Goal: Register for event/course

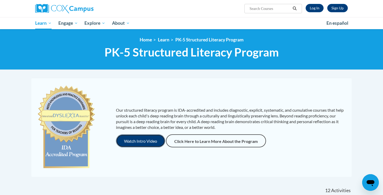
click at [146, 142] on button "Watch Intro Video" at bounding box center [140, 141] width 49 height 13
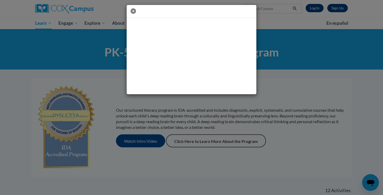
click at [135, 10] on icon "button" at bounding box center [133, 10] width 5 height 5
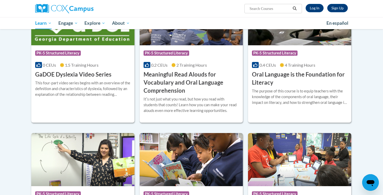
scroll to position [336, 0]
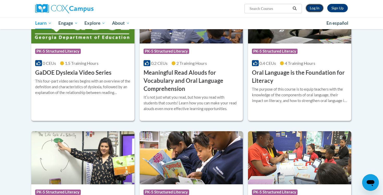
click at [314, 6] on link "Log In" at bounding box center [315, 8] width 18 height 8
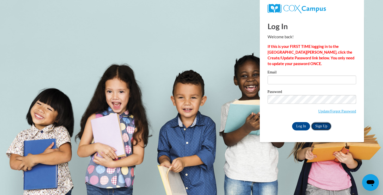
click at [321, 128] on link "Sign Up" at bounding box center [321, 126] width 20 height 8
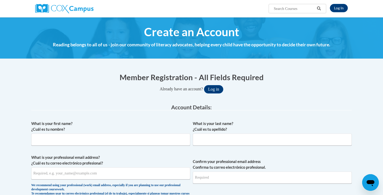
scroll to position [25, 0]
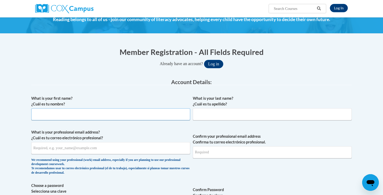
click at [132, 117] on input "What is your first name? ¿Cuál es tu nombre?" at bounding box center [110, 115] width 159 height 12
type input "Kiley"
type input "Wyatt"
type input "colekiley8@gmail.com"
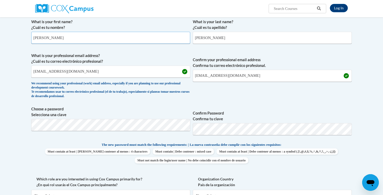
scroll to position [102, 0]
click at [245, 115] on label "Confirm Password Confirma tu clave" at bounding box center [272, 115] width 159 height 11
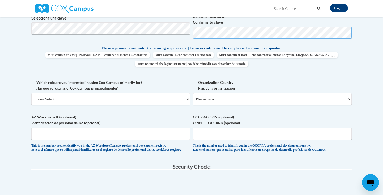
scroll to position [200, 0]
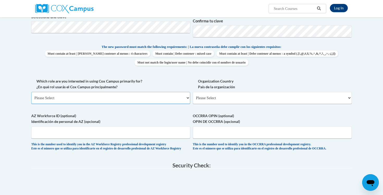
click at [150, 99] on select "Please Select College/University | Colegio/Universidad Community/Nonprofit Part…" at bounding box center [110, 98] width 159 height 12
select select "5a18ea06-2b54-4451-96f2-d152daf9eac5"
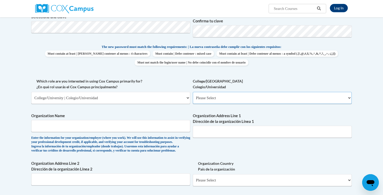
click at [237, 100] on select "Please Select College/University Staff | Empleado universitario College/Univers…" at bounding box center [272, 98] width 159 height 12
select select "99b32b07-cffc-426c-8bf6-0cd77760d84b"
click at [126, 129] on input "Organization Name" at bounding box center [110, 126] width 159 height 12
type input "Kennesaw State University"
click at [224, 133] on input "Organization Address Line 1 Dirección de la organización Línea 1" at bounding box center [272, 132] width 159 height 12
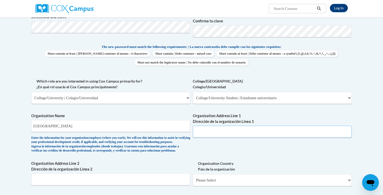
paste input "1000 Chastain Rd NW, Kennesaw, GA 30144"
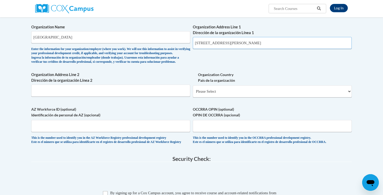
scroll to position [290, 0]
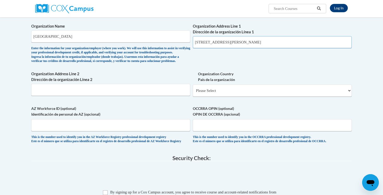
type input "1000 Chastain Rd NW, Kennesaw, GA 30144"
click at [231, 97] on select "Please Select United States | Estados Unidos Outside of the United States | Fue…" at bounding box center [272, 91] width 159 height 12
select select "ad49bcad-a171-4b2e-b99c-48b446064914"
select select
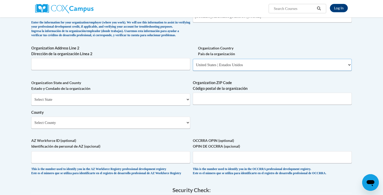
scroll to position [317, 0]
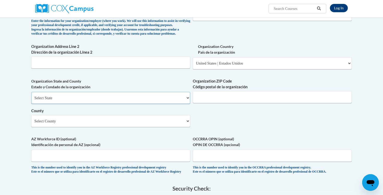
click at [152, 104] on select "Select State Alabama Alaska Arizona Arkansas California Colorado Connecticut De…" at bounding box center [110, 98] width 159 height 12
click at [123, 104] on select "Select State Alabama Alaska Arizona Arkansas California Colorado Connecticut De…" at bounding box center [110, 98] width 159 height 12
select select "Georgia"
click at [201, 103] on input "Organization ZIP Code Código postal de la organización" at bounding box center [272, 97] width 159 height 12
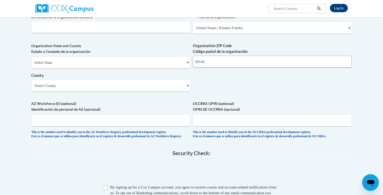
scroll to position [354, 0]
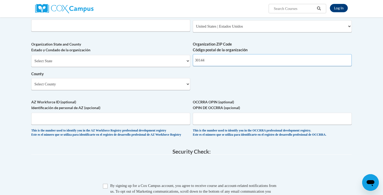
type input "30144"
click at [165, 90] on select "Select County Appling Atkinson Bacon Baker Baldwin Banks Barrow Bartow Ben Hill…" at bounding box center [110, 84] width 159 height 12
click at [92, 90] on select "Select County Appling Atkinson Bacon Baker Baldwin Banks Barrow Bartow Ben Hill…" at bounding box center [110, 84] width 159 height 12
select select "Cobb"
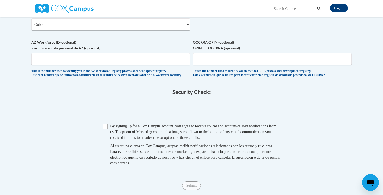
scroll to position [425, 0]
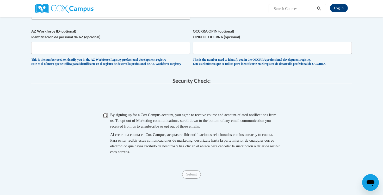
click at [107, 118] on input "Checkbox" at bounding box center [105, 115] width 5 height 5
checkbox input "true"
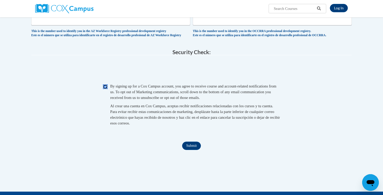
scroll to position [454, 0]
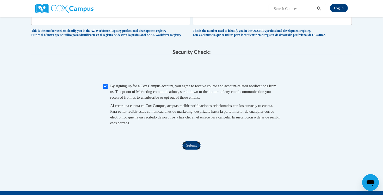
click at [196, 150] on input "Submit" at bounding box center [191, 146] width 19 height 8
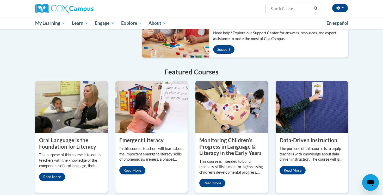
scroll to position [374, 0]
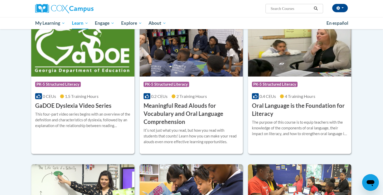
scroll to position [291, 0]
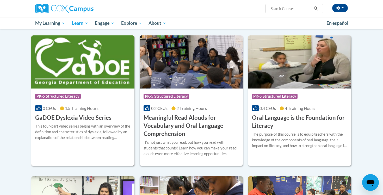
click at [80, 66] on img at bounding box center [82, 61] width 103 height 53
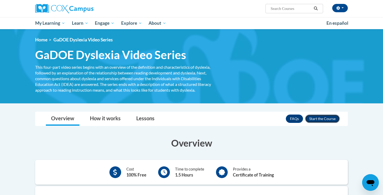
click at [315, 119] on button "Enroll" at bounding box center [322, 119] width 35 height 8
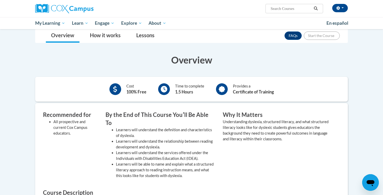
scroll to position [86, 0]
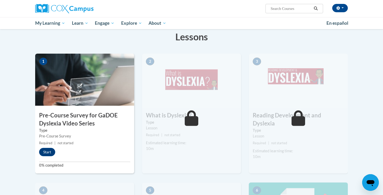
scroll to position [95, 0]
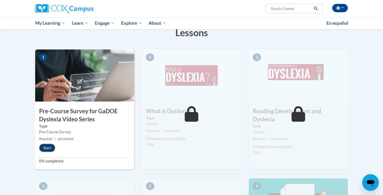
click at [49, 148] on button "Start" at bounding box center [47, 148] width 16 height 8
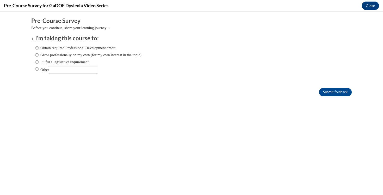
scroll to position [0, 0]
click at [37, 46] on input "Obtain required Professional Development credit." at bounding box center [36, 48] width 3 height 6
radio input "true"
click at [330, 92] on input "Submit feedback" at bounding box center [335, 92] width 33 height 8
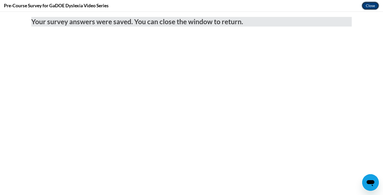
click at [367, 5] on button "Close" at bounding box center [370, 6] width 17 height 8
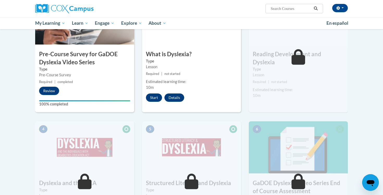
scroll to position [152, 0]
click at [159, 100] on button "Start" at bounding box center [154, 97] width 16 height 8
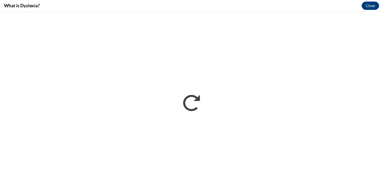
scroll to position [0, 0]
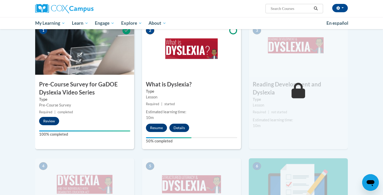
scroll to position [124, 0]
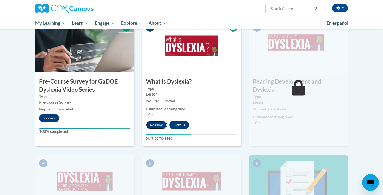
click at [154, 128] on button "Resume" at bounding box center [156, 125] width 21 height 8
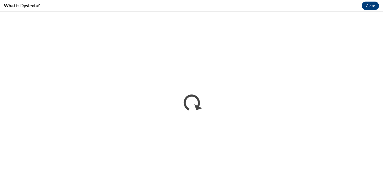
scroll to position [0, 0]
click at [368, 6] on button "Close" at bounding box center [370, 6] width 17 height 8
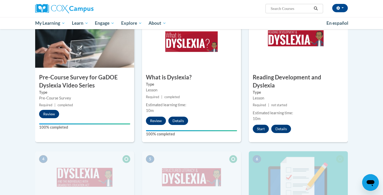
scroll to position [127, 0]
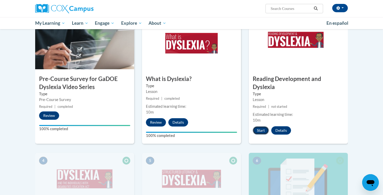
click at [260, 126] on button "Start" at bounding box center [261, 130] width 16 height 8
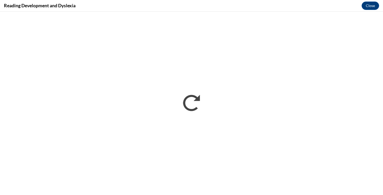
scroll to position [0, 0]
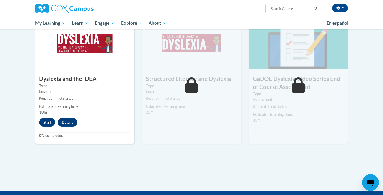
scroll to position [273, 0]
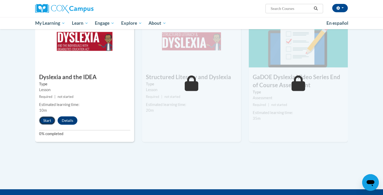
click at [42, 117] on button "Start" at bounding box center [47, 121] width 16 height 8
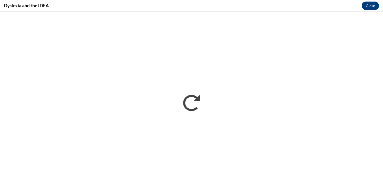
scroll to position [0, 0]
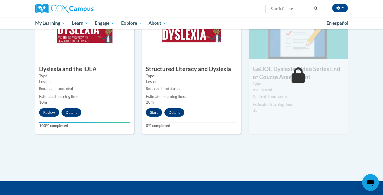
scroll to position [280, 0]
